Goal: Check status: Check status

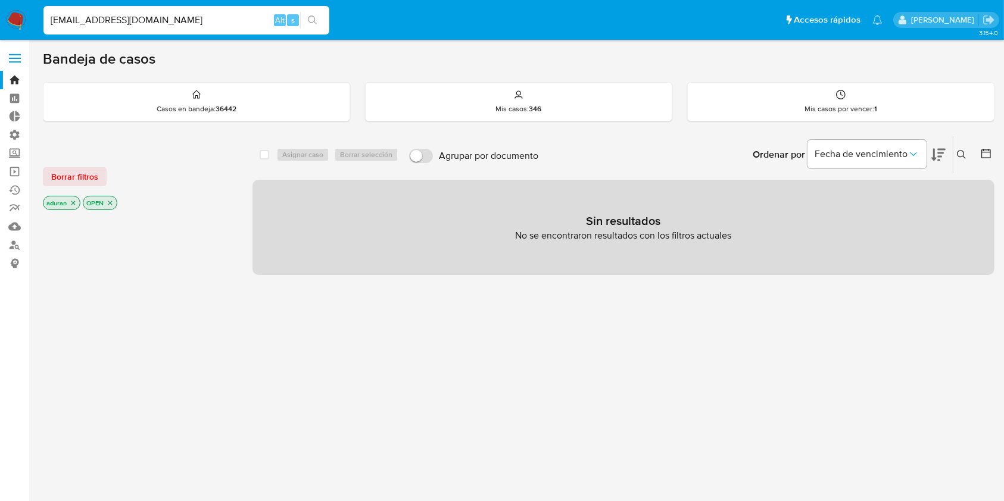
type input "[EMAIL_ADDRESS][DOMAIN_NAME]"
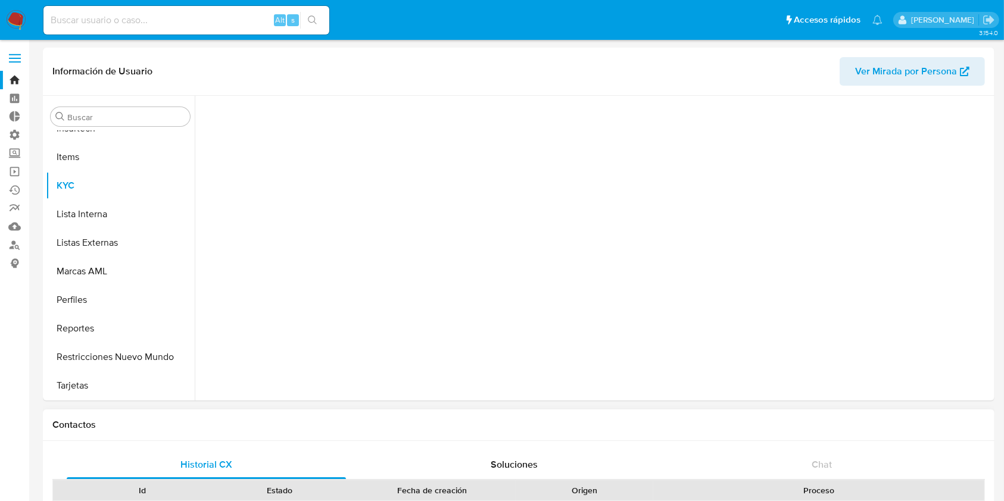
scroll to position [532, 0]
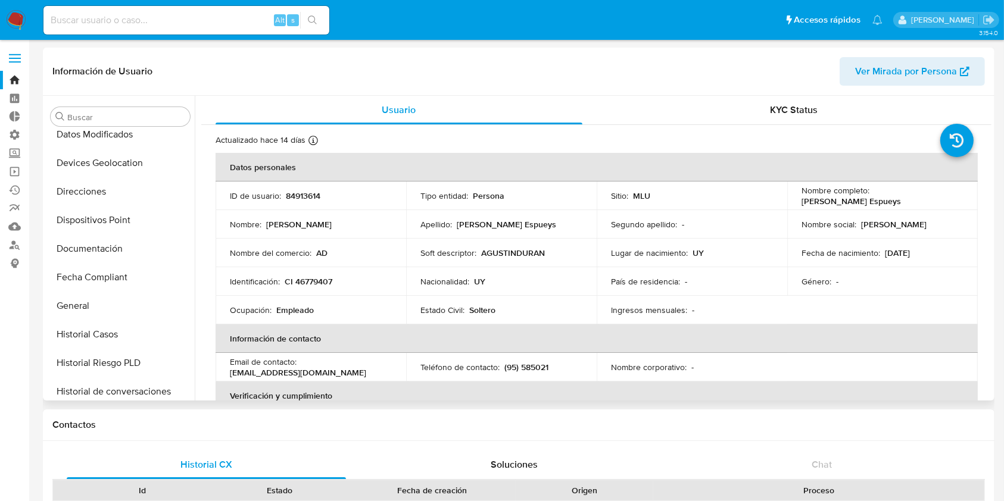
select select "10"
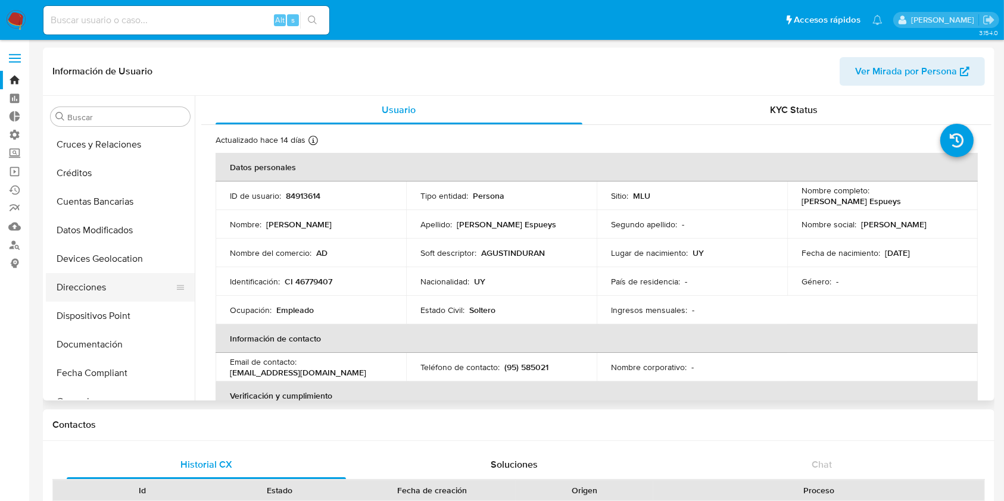
scroll to position [86, 0]
click at [102, 338] on button "Documentación" at bounding box center [115, 344] width 139 height 29
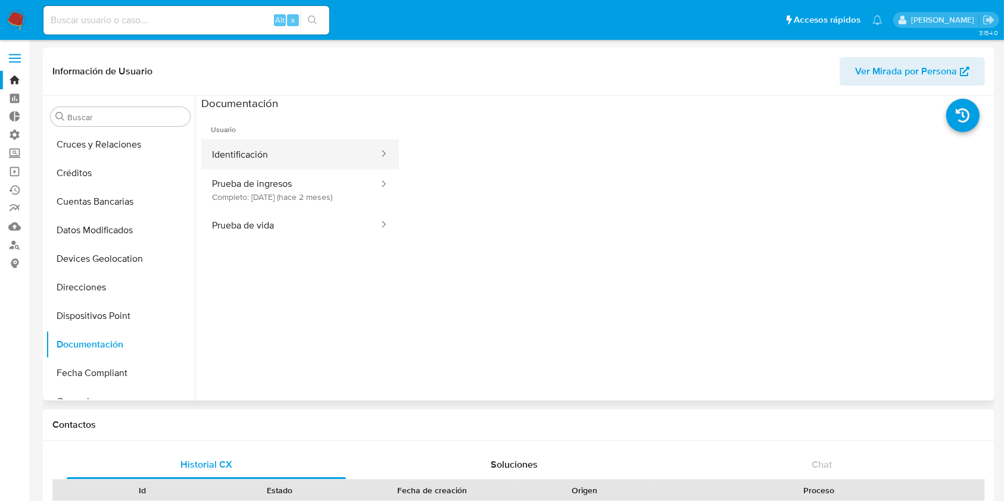
click at [307, 155] on button "Identificación" at bounding box center [290, 154] width 179 height 30
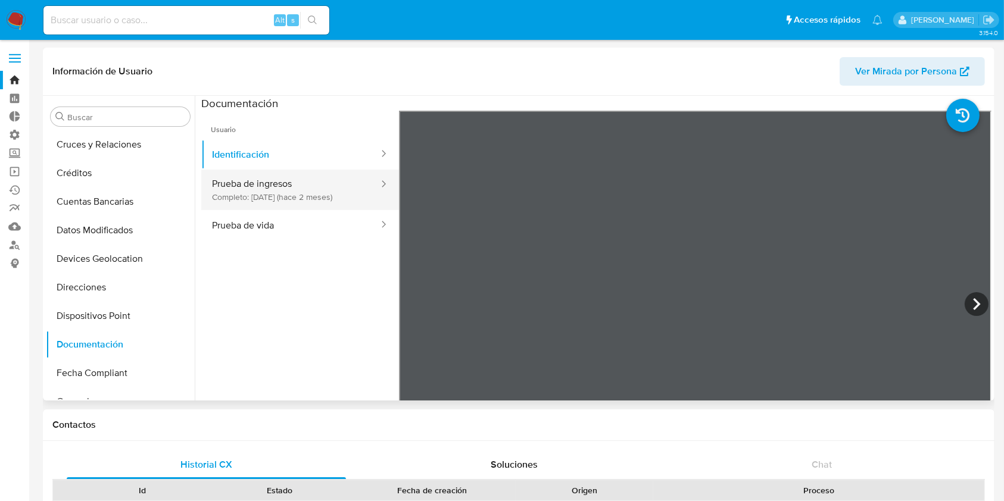
click at [286, 180] on button "Prueba de ingresos Completo: [DATE] (hace 2 meses)" at bounding box center [290, 190] width 179 height 40
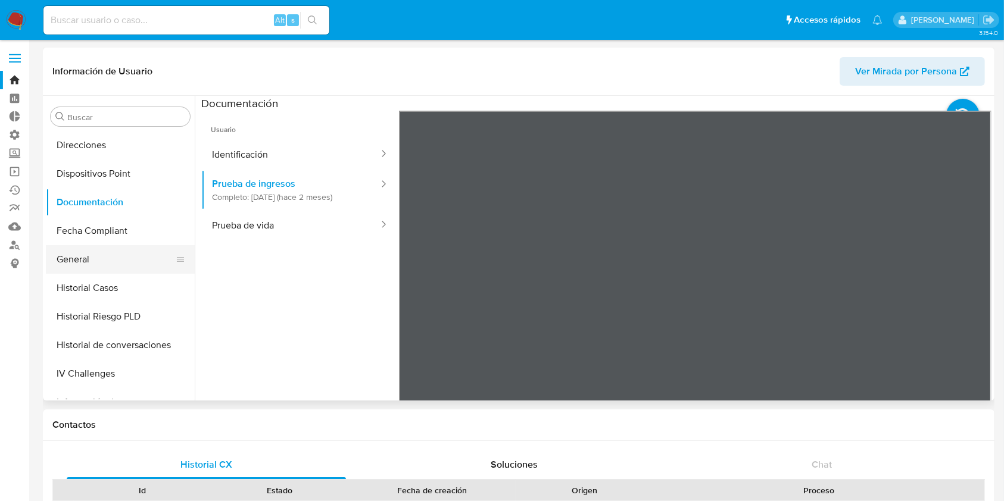
scroll to position [360, 0]
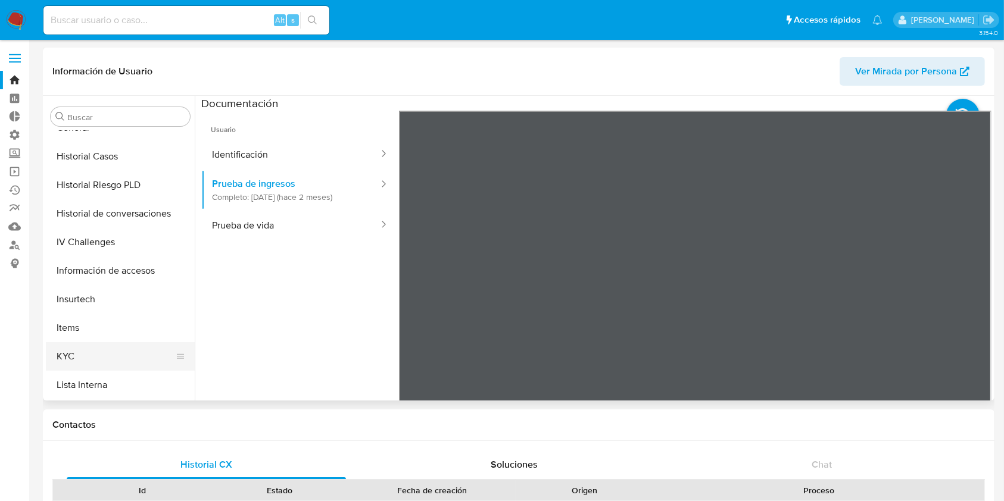
click at [73, 354] on button "KYC" at bounding box center [115, 356] width 139 height 29
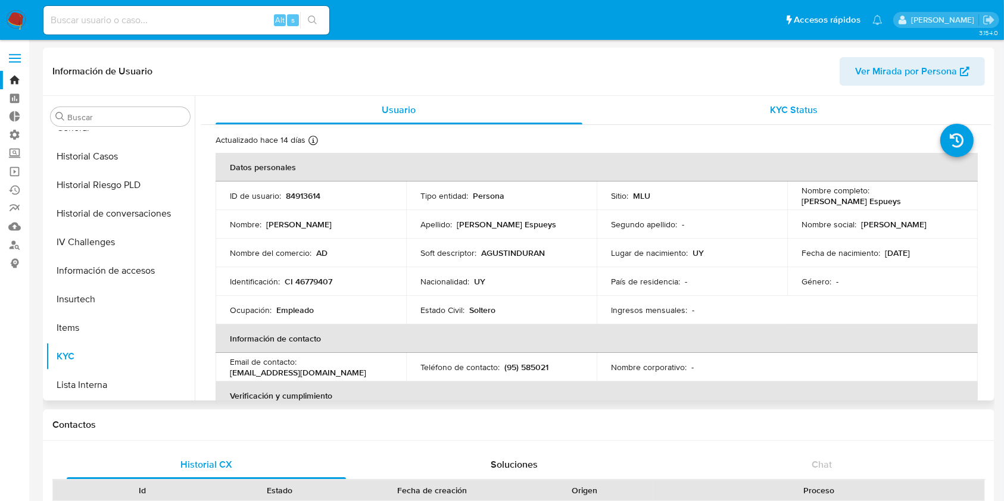
click at [800, 105] on span "KYC Status" at bounding box center [794, 110] width 48 height 14
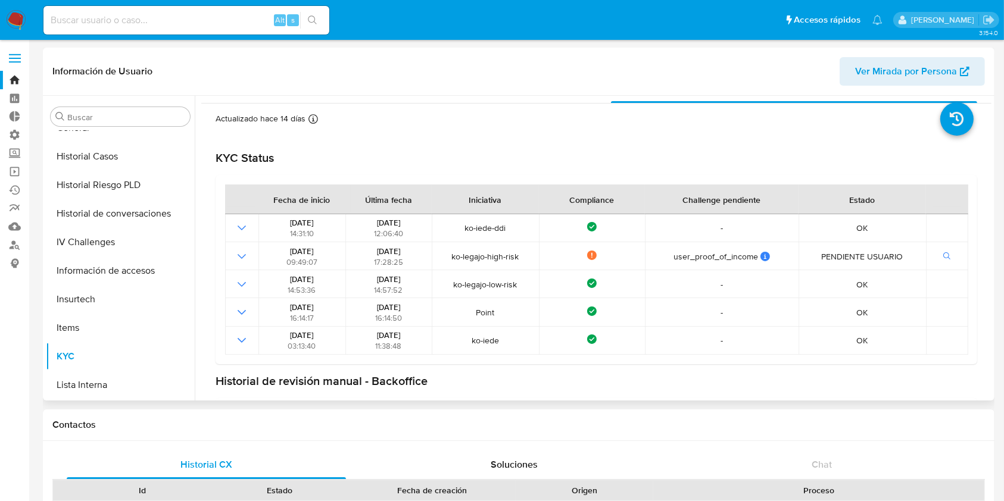
scroll to position [25, 0]
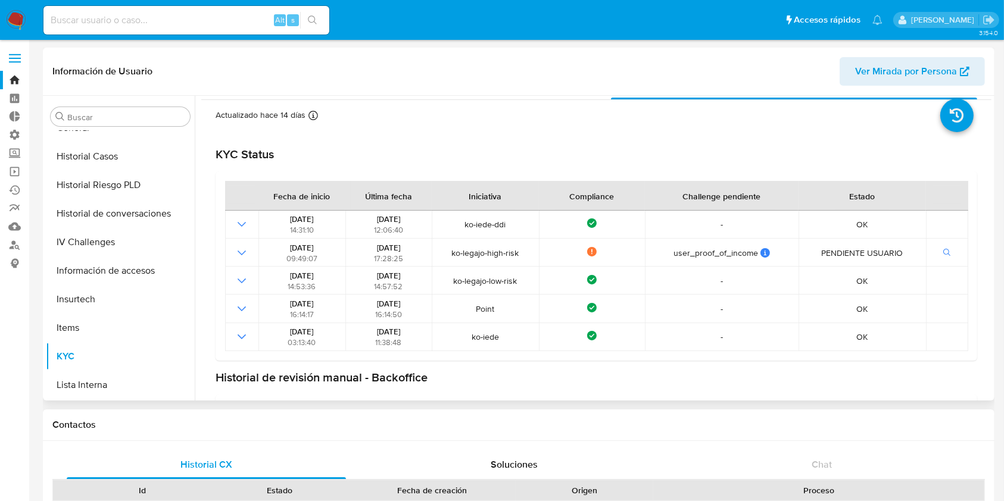
click at [169, 495] on div "Id" at bounding box center [142, 491] width 121 height 12
